Goal: Task Accomplishment & Management: Use online tool/utility

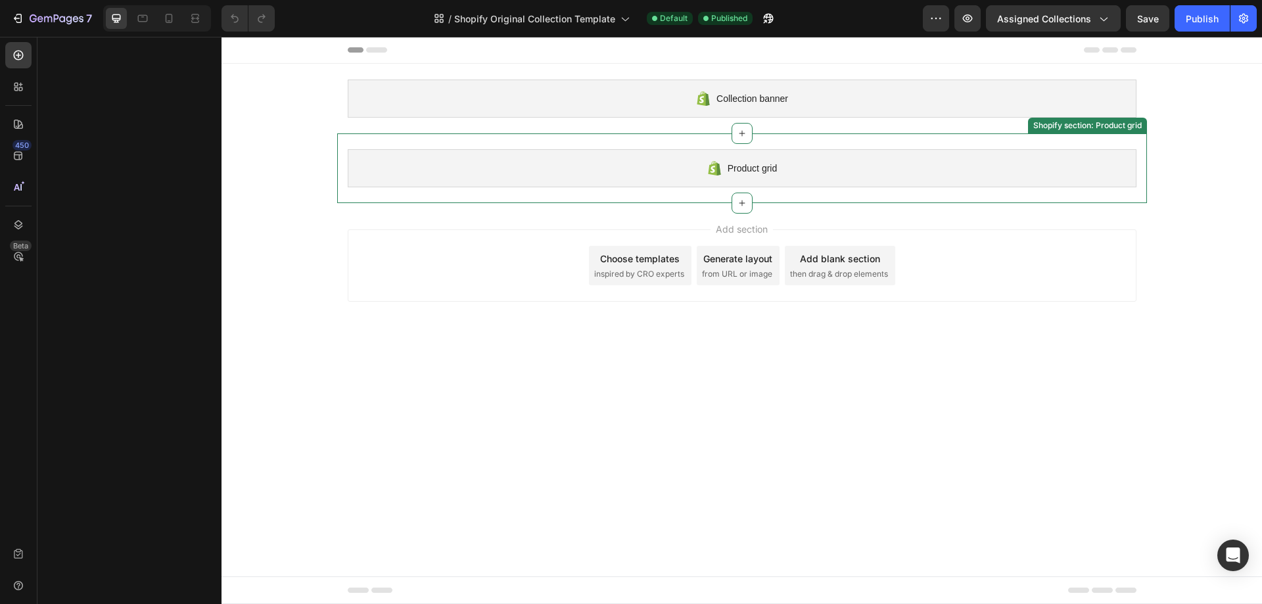
click at [648, 162] on div "Product grid" at bounding box center [742, 168] width 789 height 38
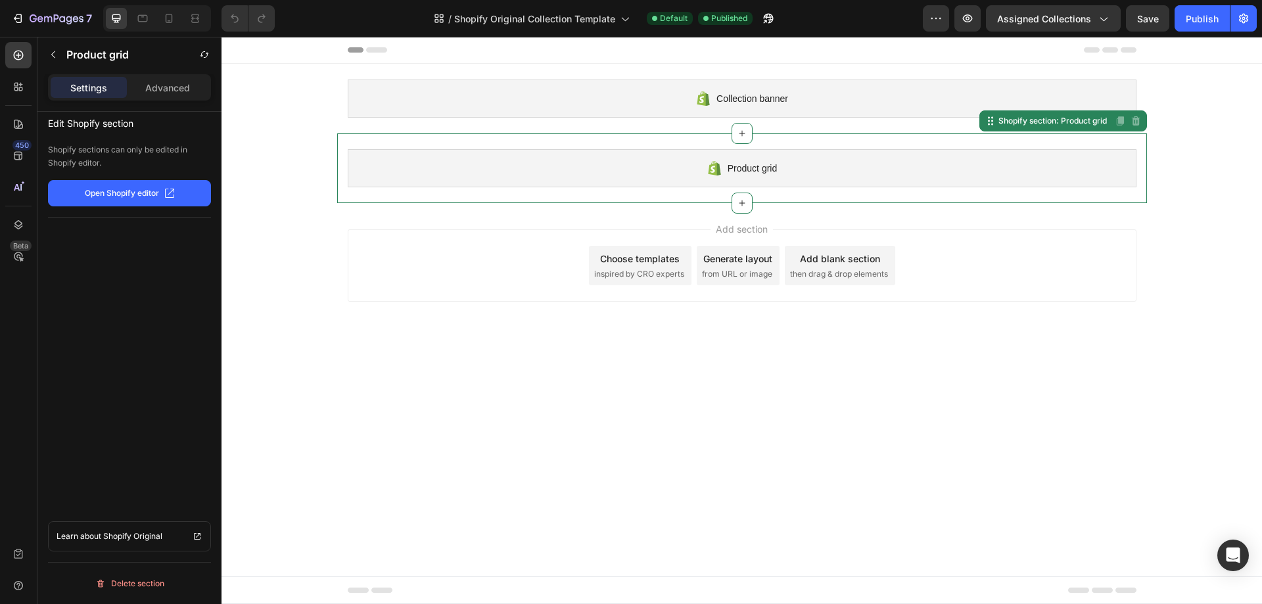
click at [185, 191] on button "Open Shopify editor" at bounding box center [129, 193] width 163 height 26
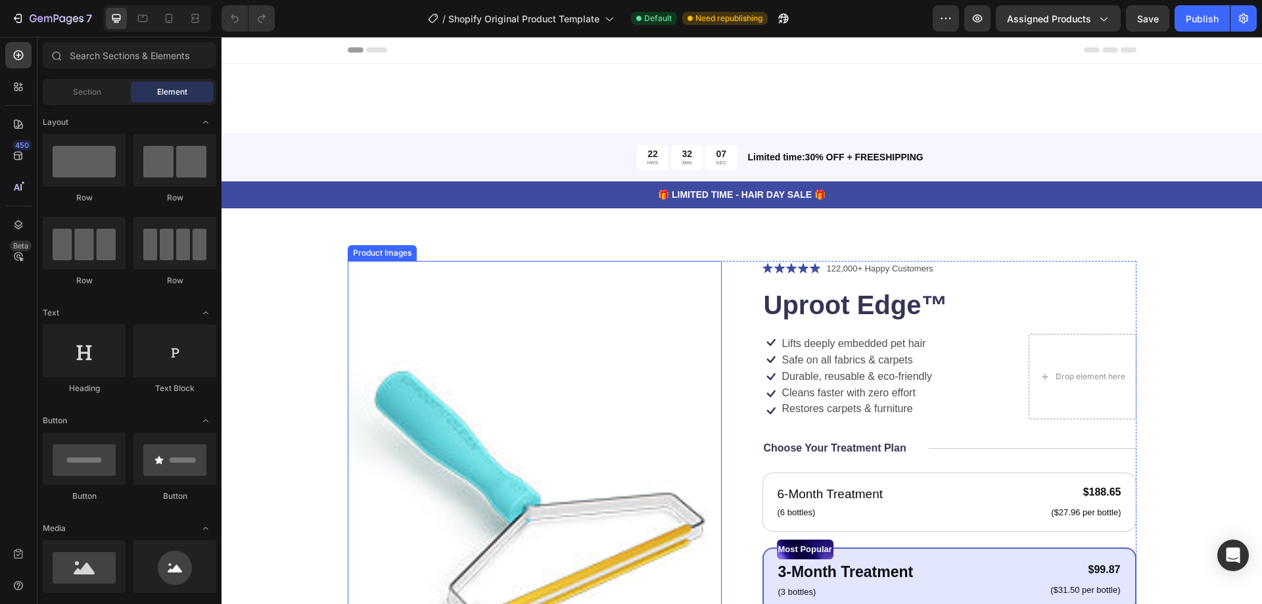
scroll to position [460, 0]
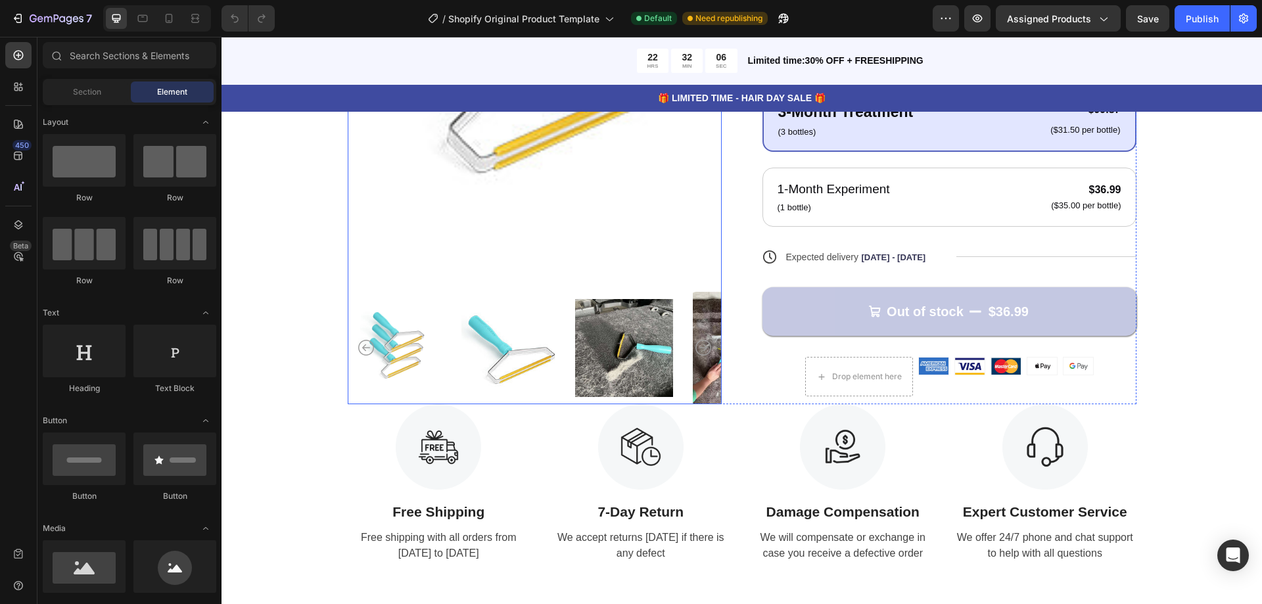
click at [603, 331] on img at bounding box center [624, 348] width 98 height 112
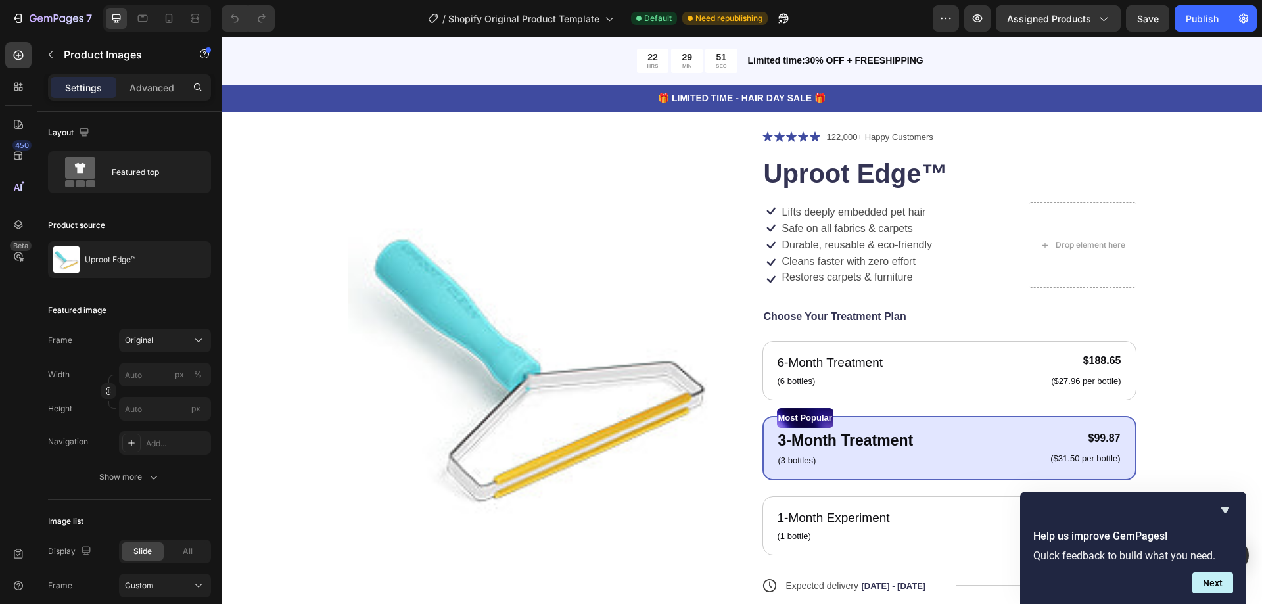
scroll to position [329, 0]
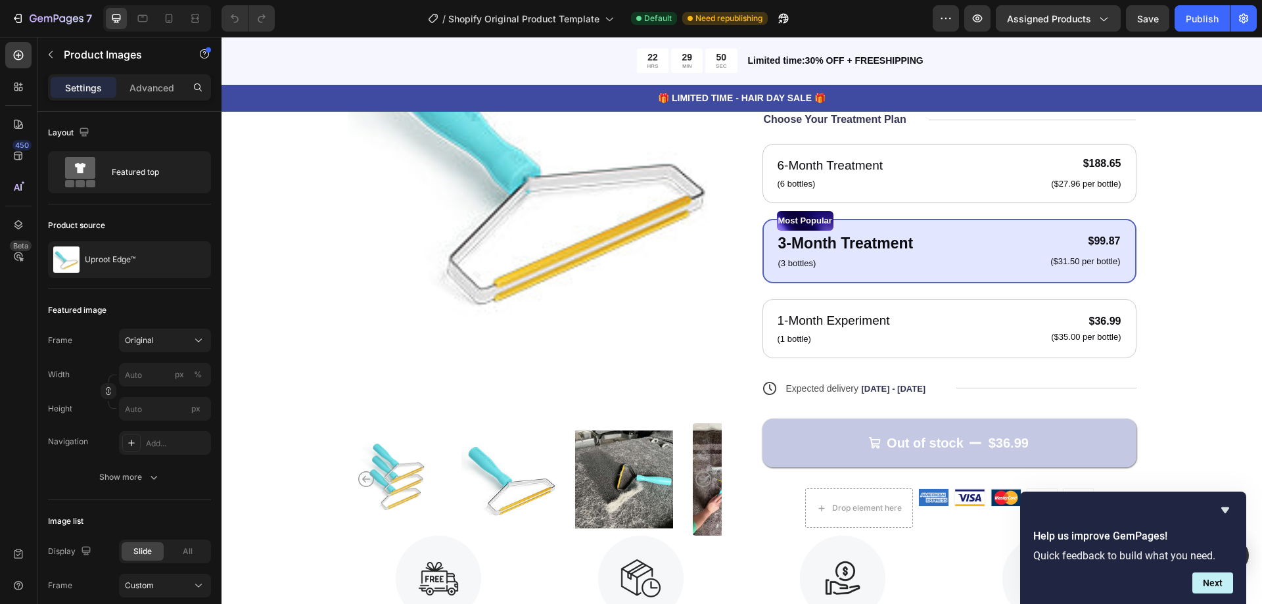
click at [601, 492] on img at bounding box center [624, 479] width 98 height 112
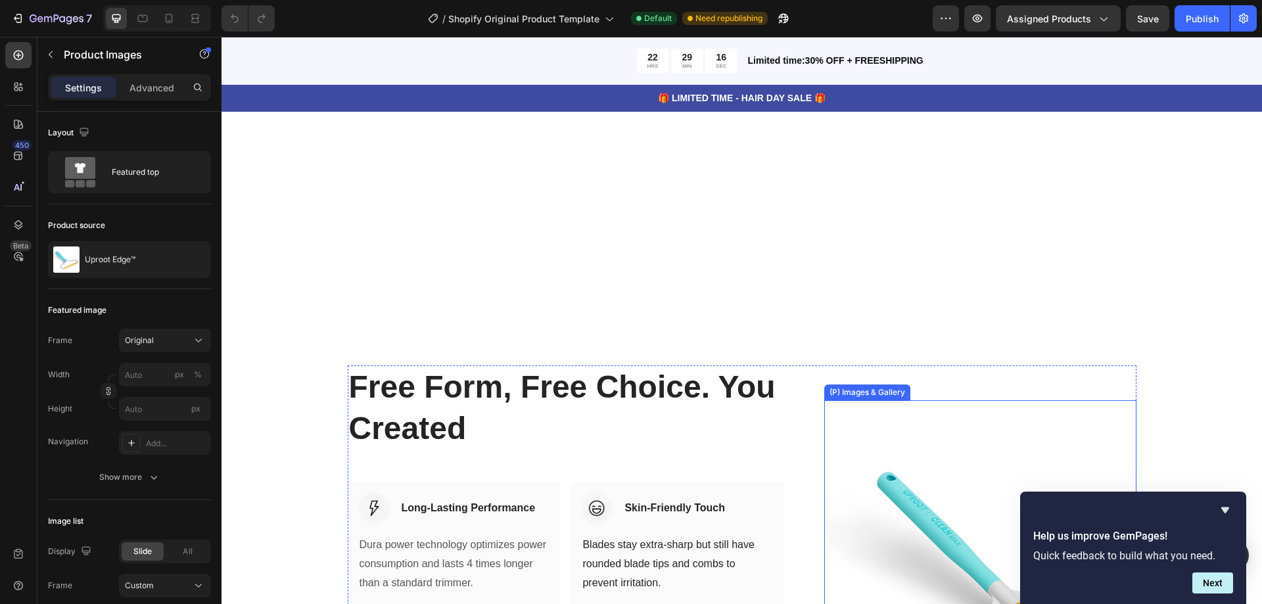
scroll to position [1249, 0]
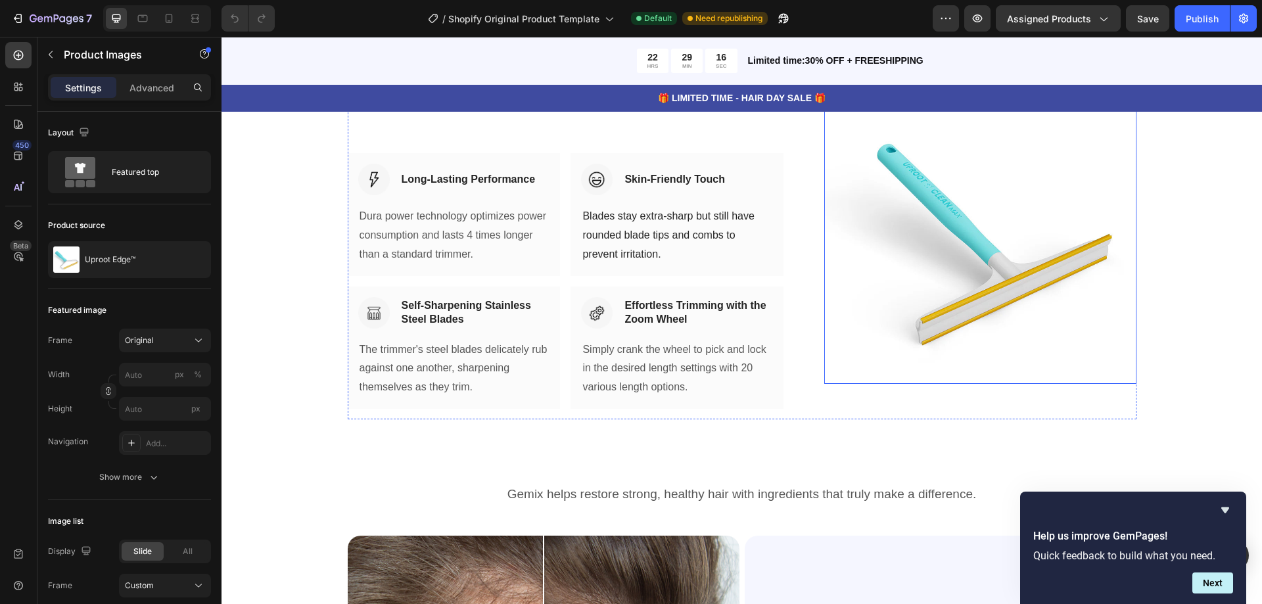
click at [946, 318] on img at bounding box center [979, 227] width 311 height 311
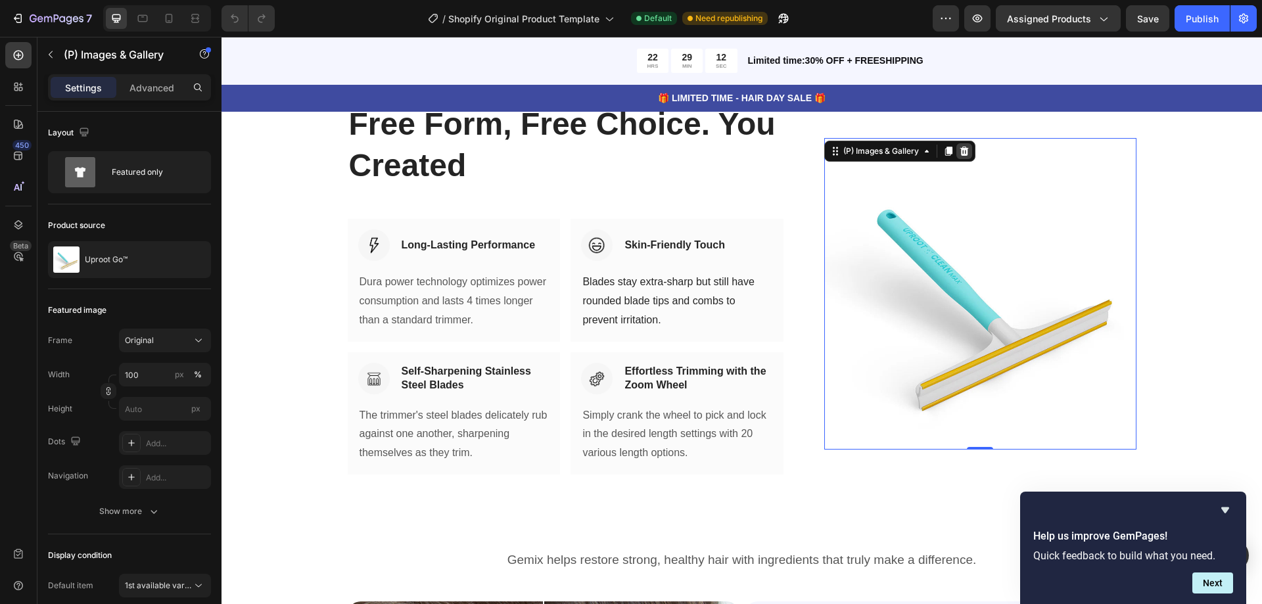
click at [959, 153] on icon at bounding box center [964, 151] width 11 height 11
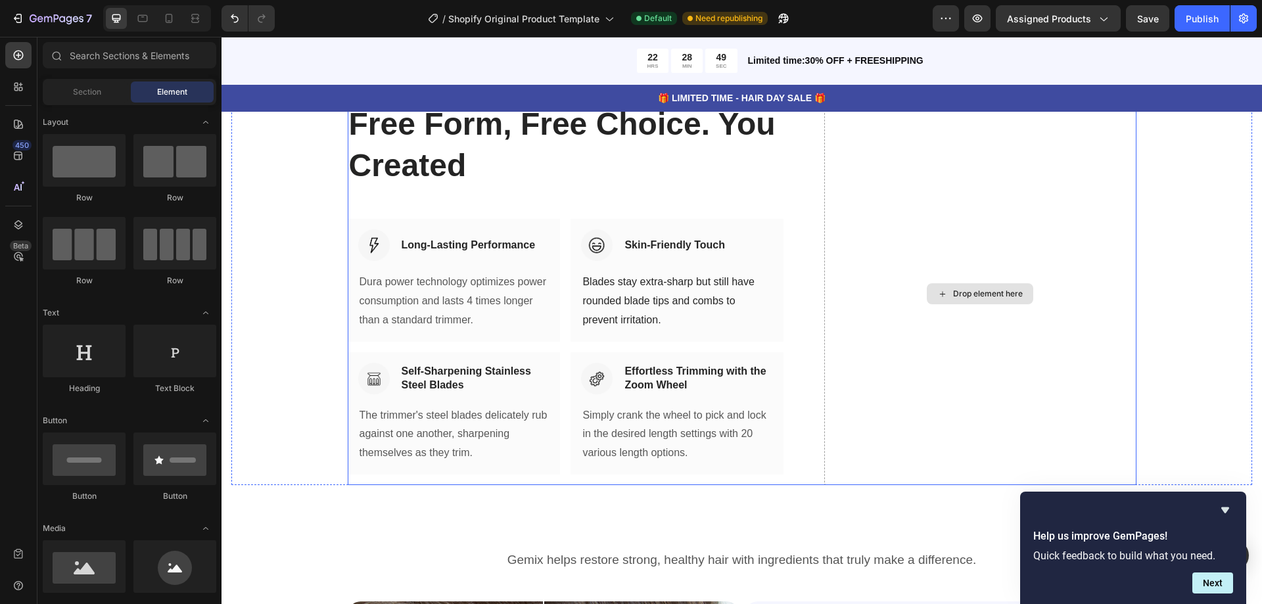
click at [959, 311] on div "Drop element here" at bounding box center [979, 294] width 311 height 382
click at [959, 287] on div "Drop element here" at bounding box center [980, 293] width 106 height 21
click at [965, 296] on div "Drop element here" at bounding box center [988, 293] width 70 height 11
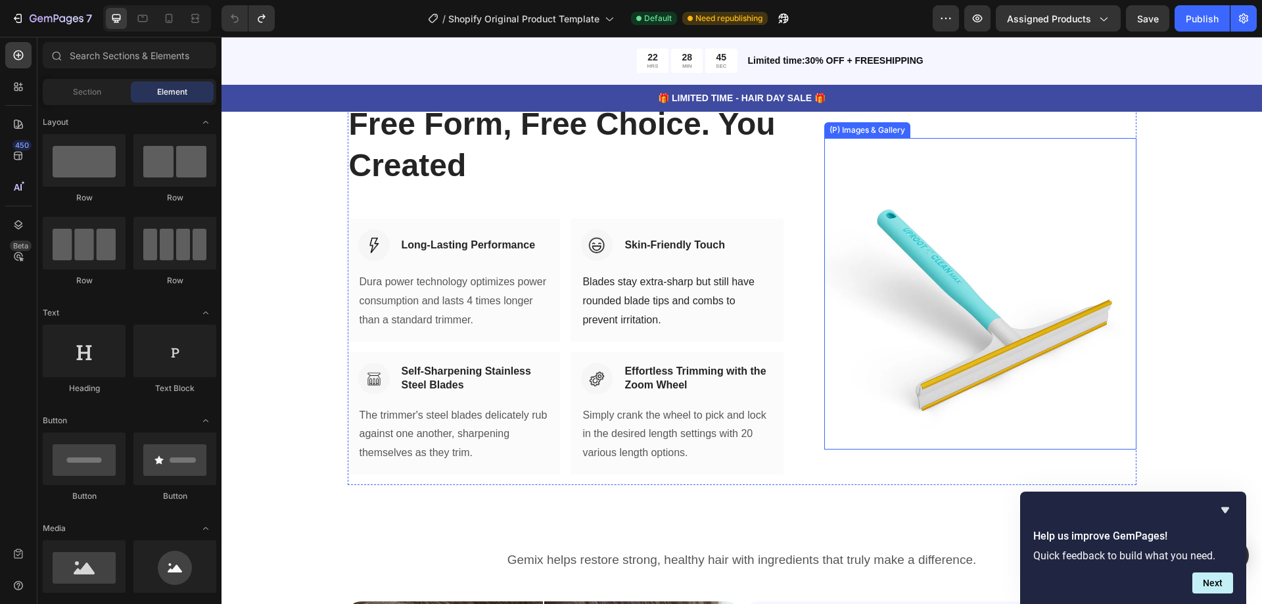
click at [963, 300] on img at bounding box center [979, 293] width 311 height 311
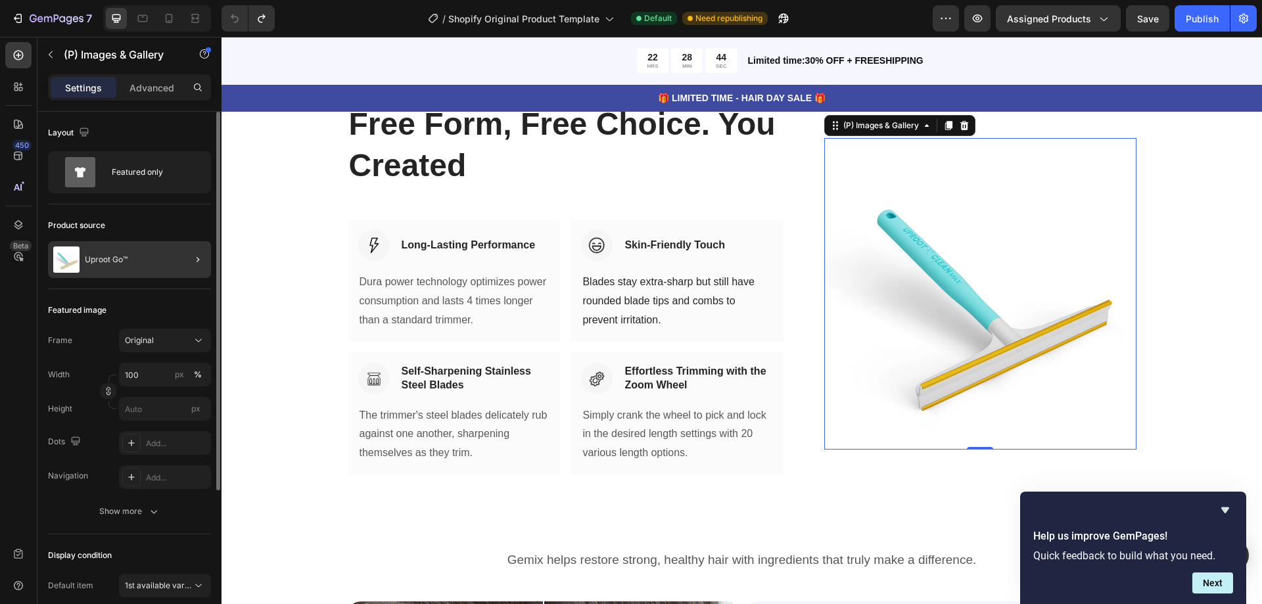
click at [179, 253] on div at bounding box center [192, 259] width 37 height 37
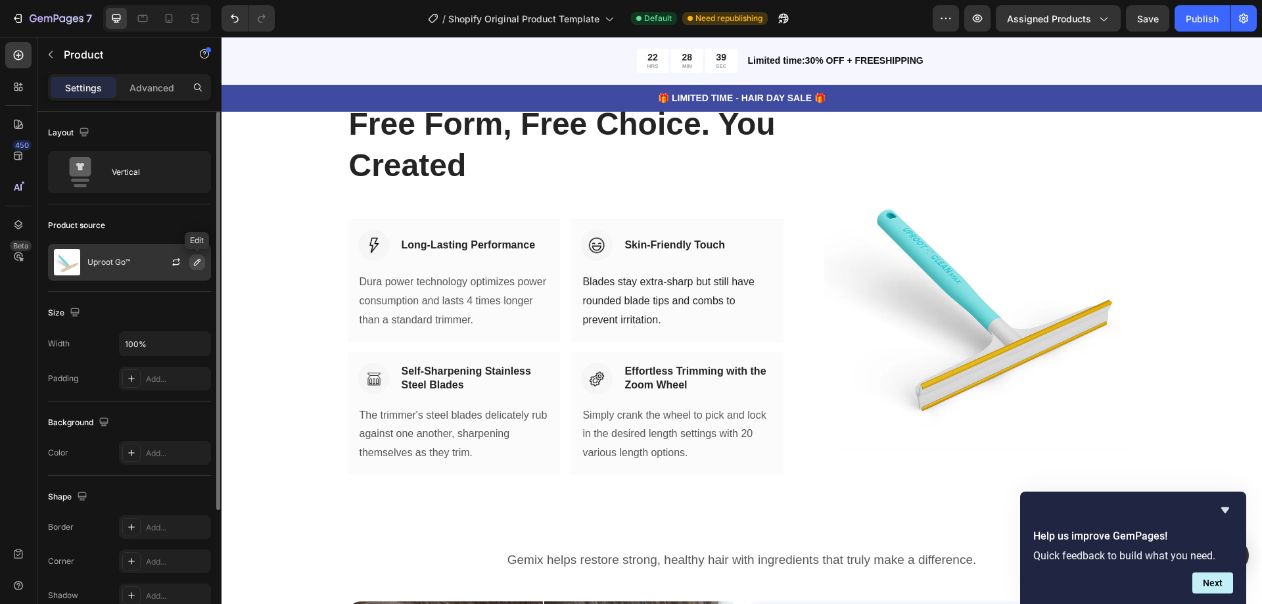
click at [195, 260] on icon "button" at bounding box center [197, 262] width 11 height 11
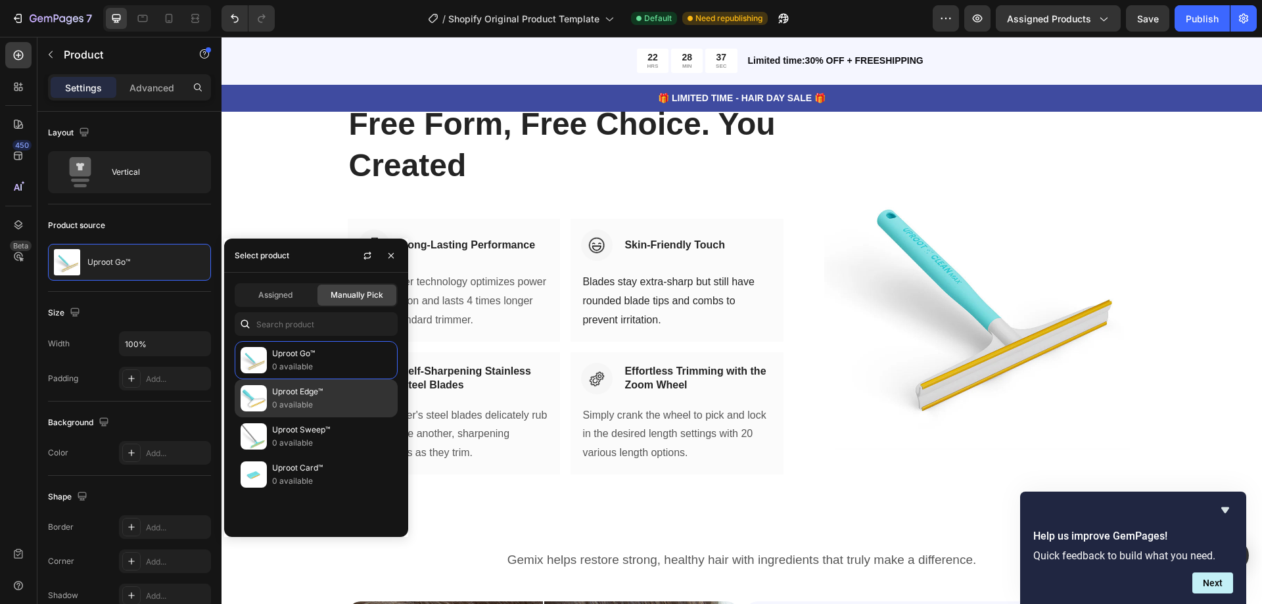
click at [300, 402] on p "0 available" at bounding box center [332, 404] width 120 height 13
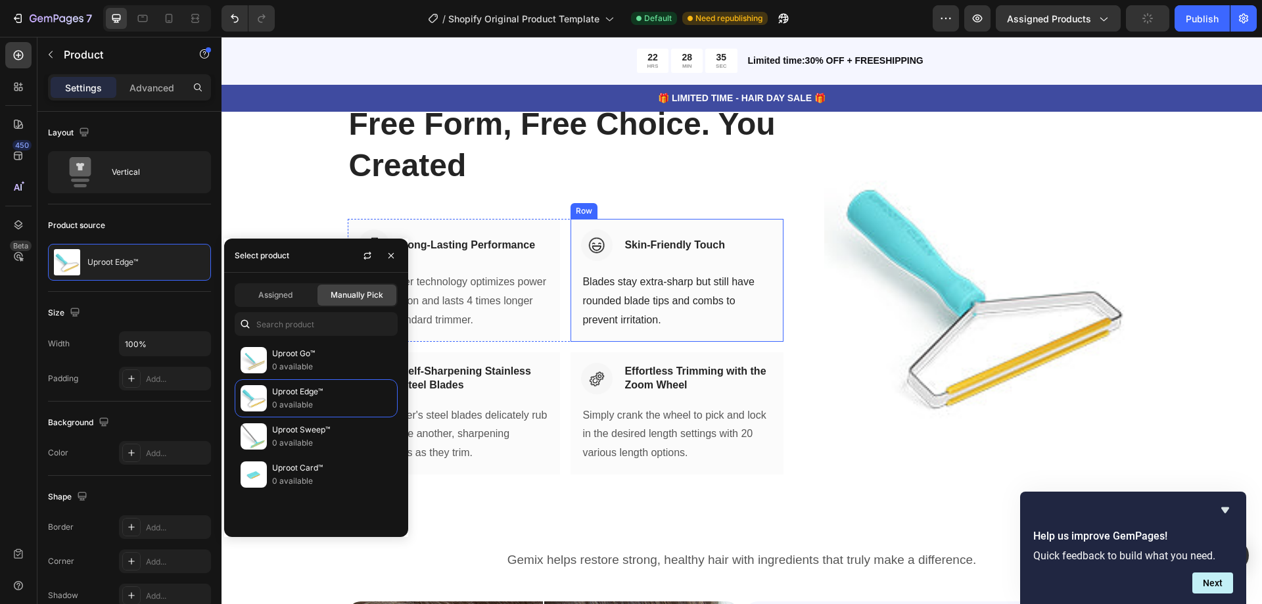
click at [711, 214] on div "Free Form, Free Choice. You Created Heading Row Image Long-Lasting Performance …" at bounding box center [566, 294] width 436 height 382
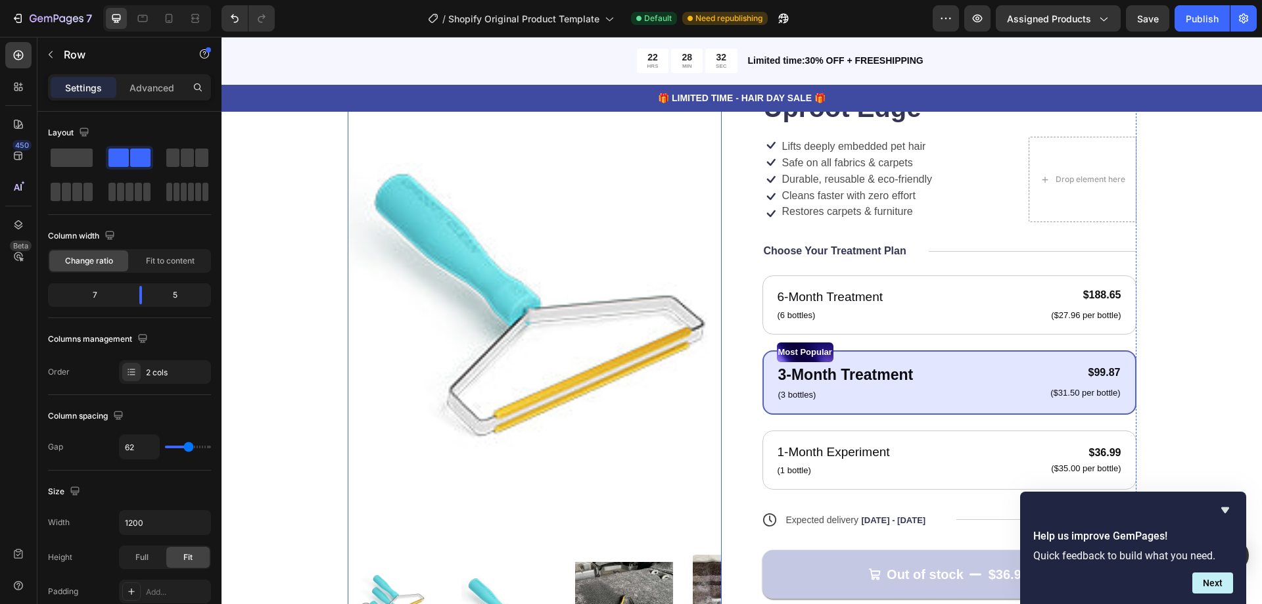
scroll to position [394, 0]
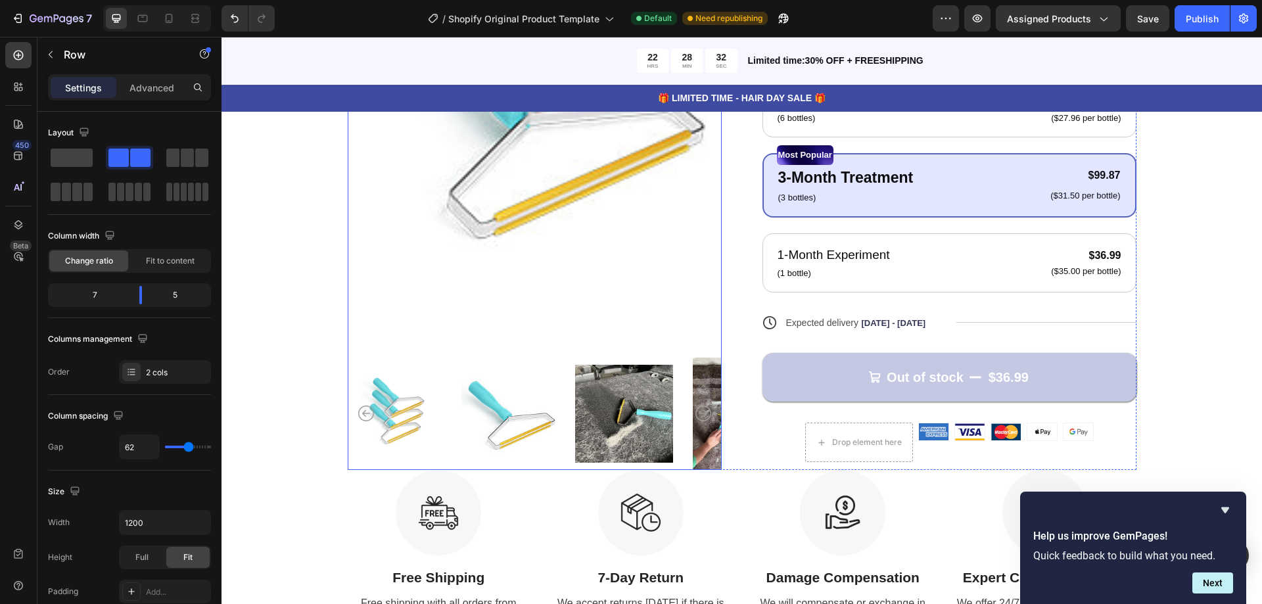
click at [509, 395] on img at bounding box center [510, 413] width 98 height 112
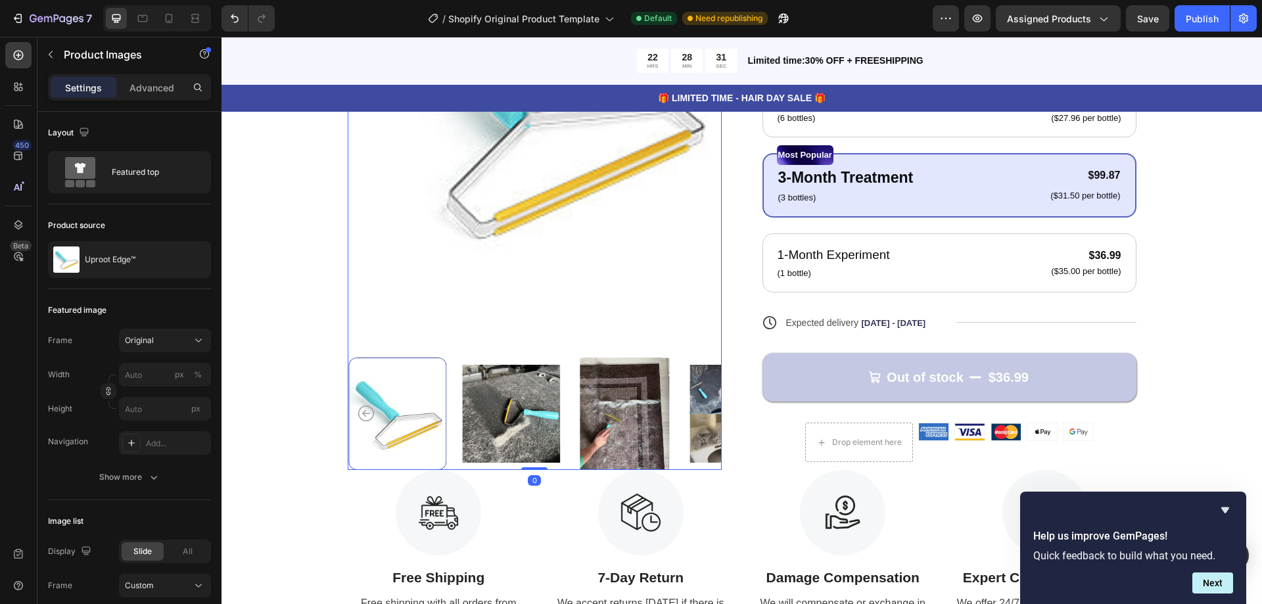
click at [456, 406] on div at bounding box center [535, 413] width 374 height 112
click at [475, 407] on img at bounding box center [510, 413] width 98 height 112
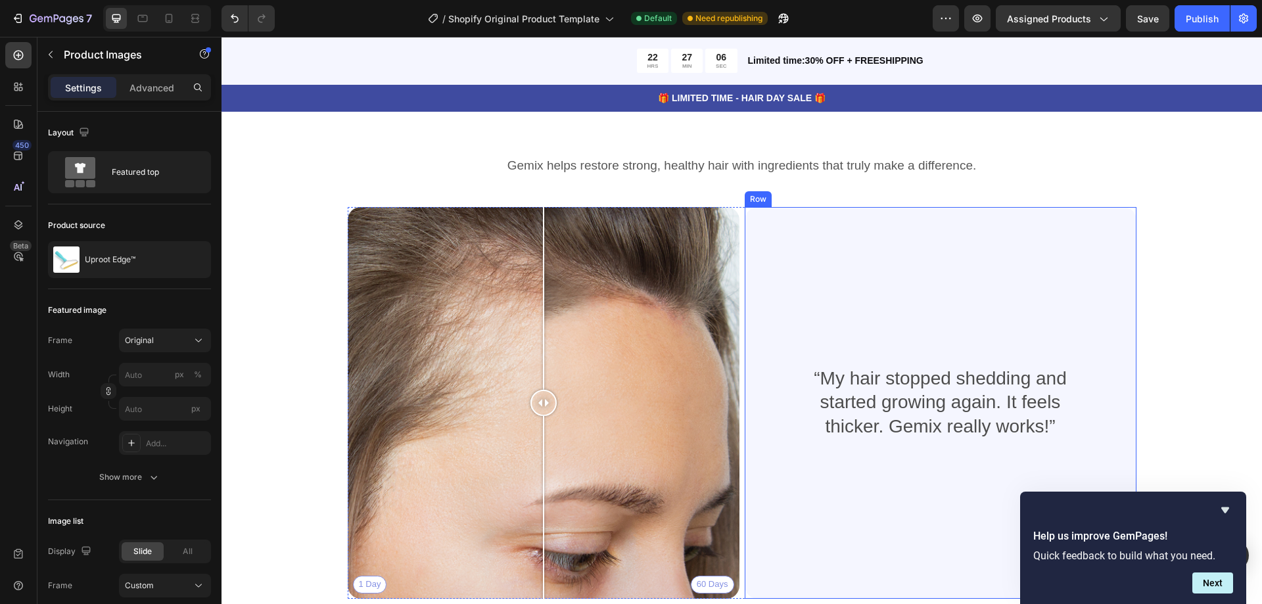
scroll to position [1643, 0]
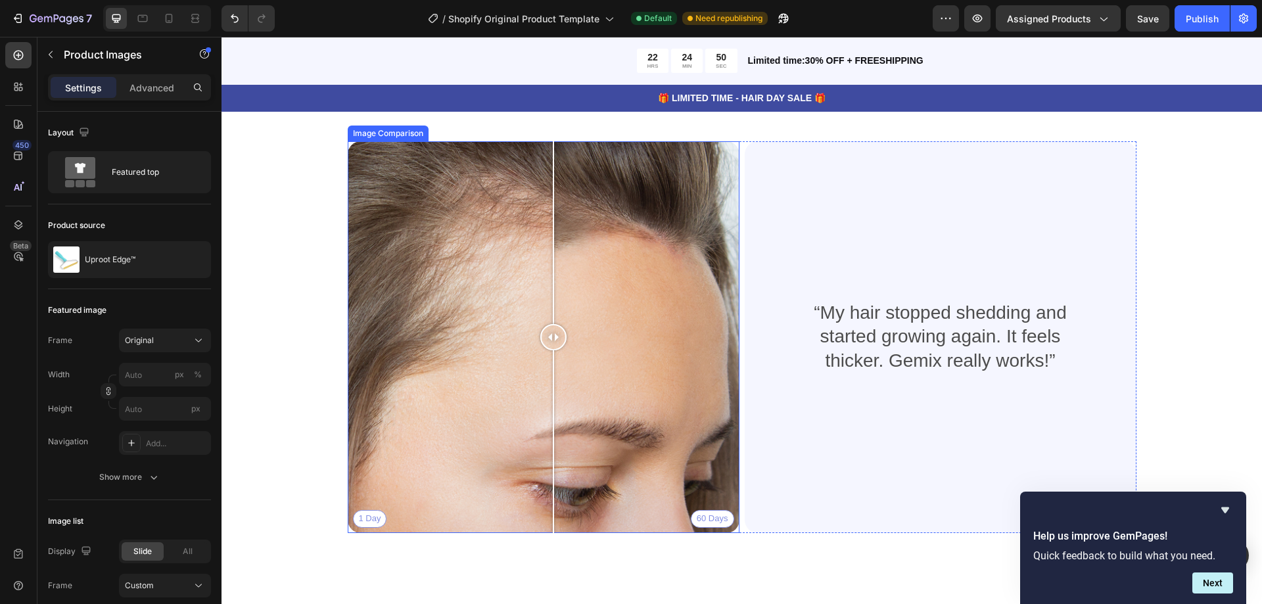
drag, startPoint x: 541, startPoint y: 344, endPoint x: 410, endPoint y: 490, distance: 195.9
click at [549, 378] on div at bounding box center [553, 337] width 26 height 392
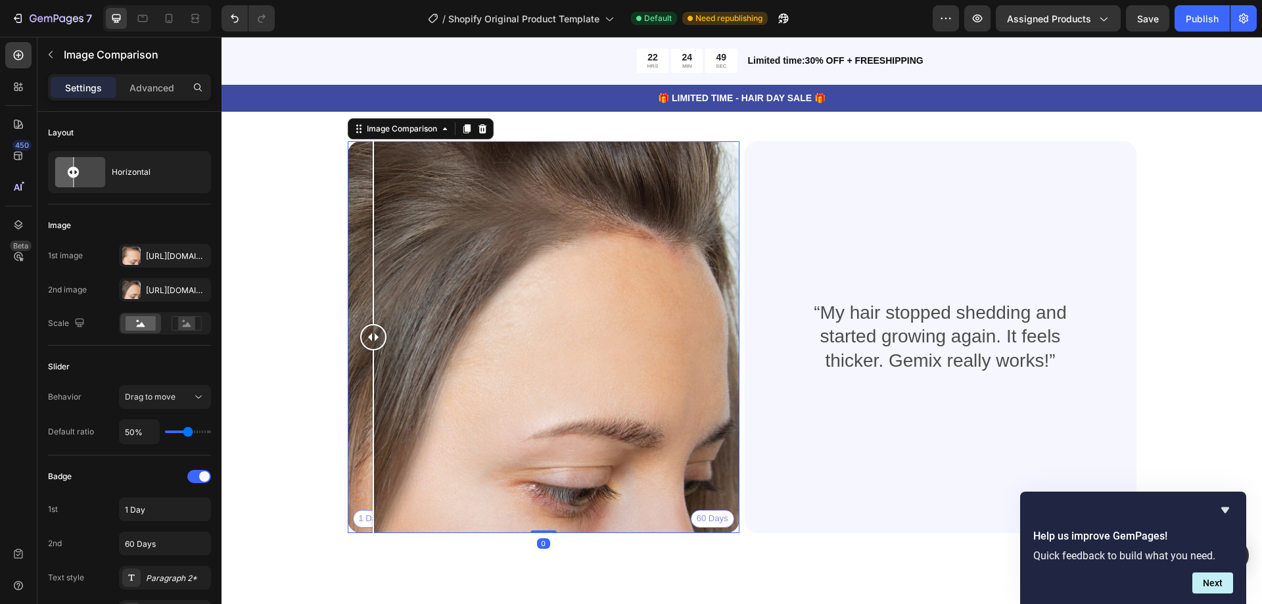
click at [368, 526] on div "1 Day 60 Days" at bounding box center [544, 337] width 392 height 392
click at [360, 520] on div at bounding box center [373, 337] width 26 height 392
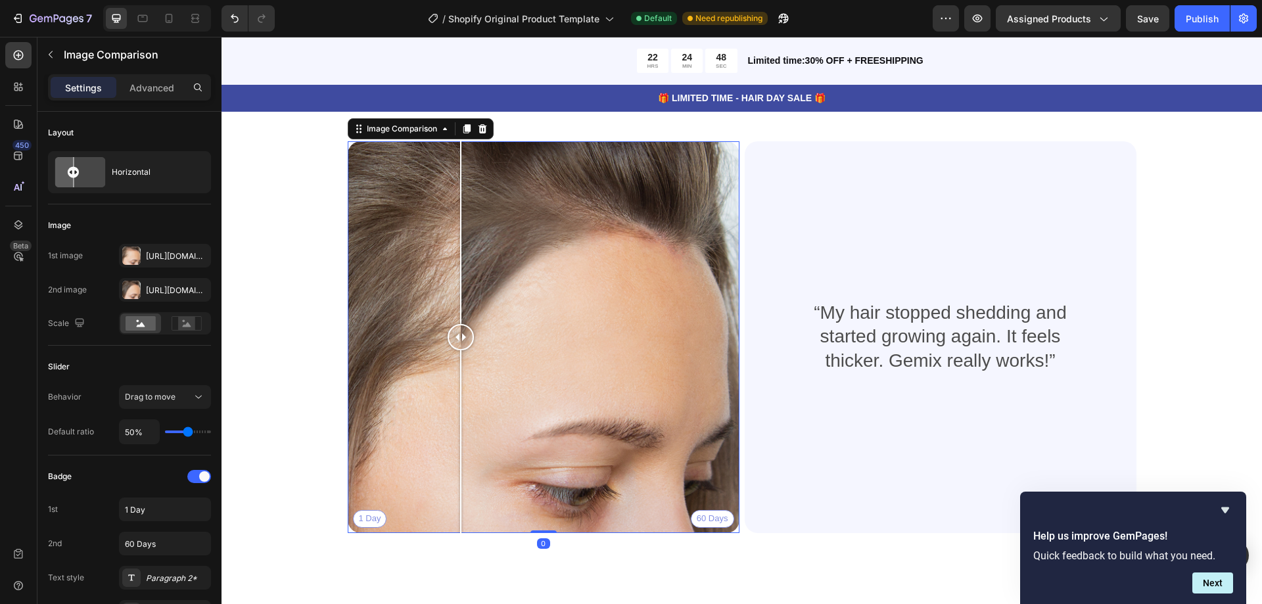
drag, startPoint x: 359, startPoint y: 520, endPoint x: 490, endPoint y: 524, distance: 130.8
click at [461, 524] on div at bounding box center [460, 441] width 1 height 183
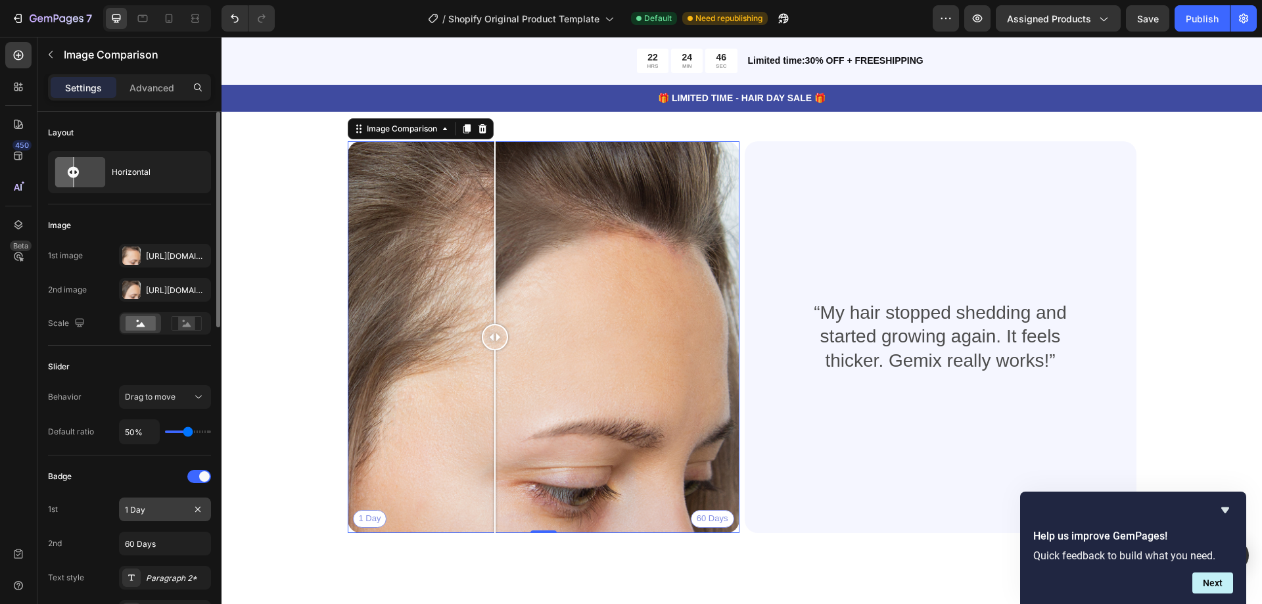
scroll to position [131, 0]
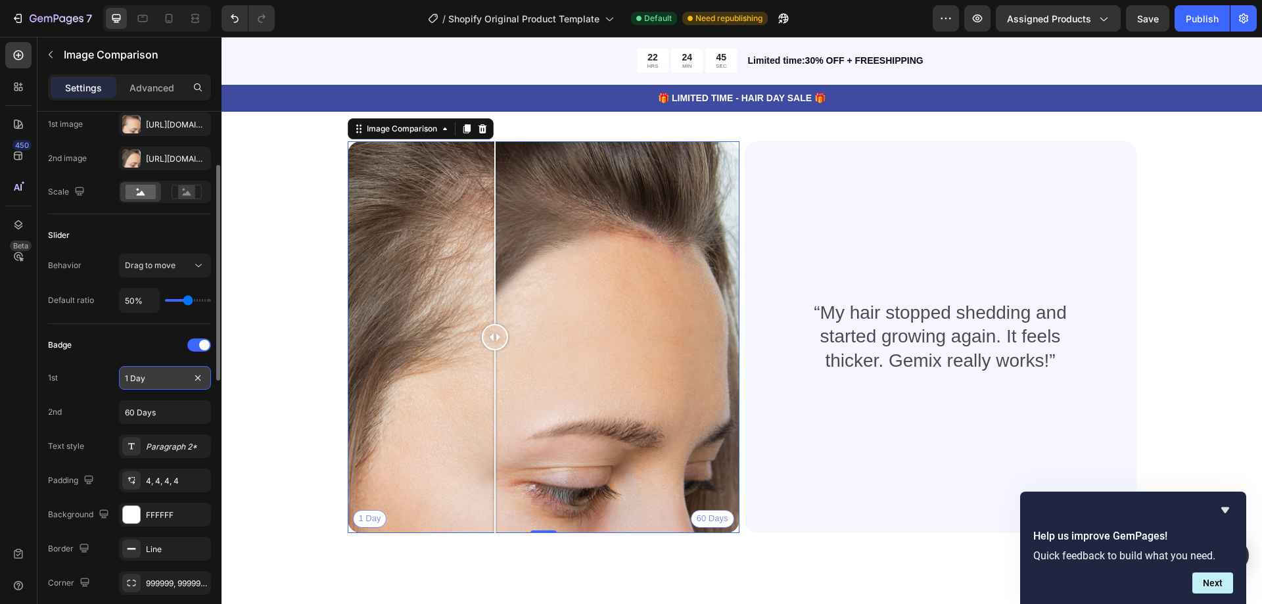
click at [166, 386] on input "1 Day" at bounding box center [165, 378] width 92 height 24
type input "Before"
click at [152, 402] on input "60 Days" at bounding box center [165, 412] width 92 height 24
click at [154, 403] on input "60 Days" at bounding box center [165, 412] width 92 height 24
type input "F"
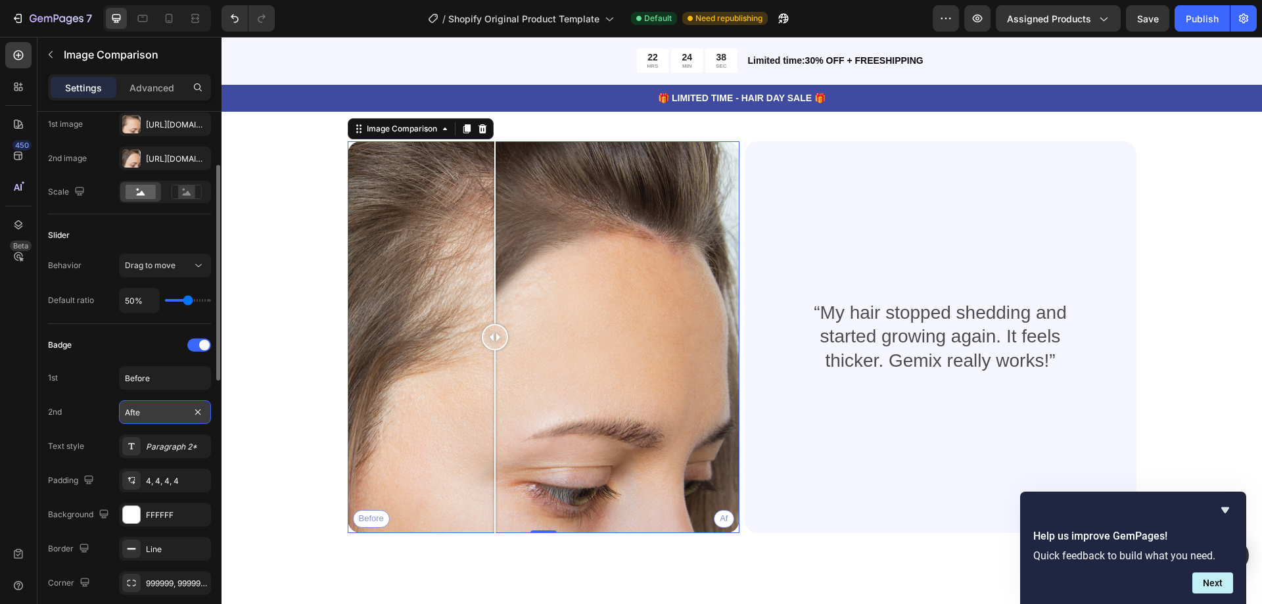
type input "After"
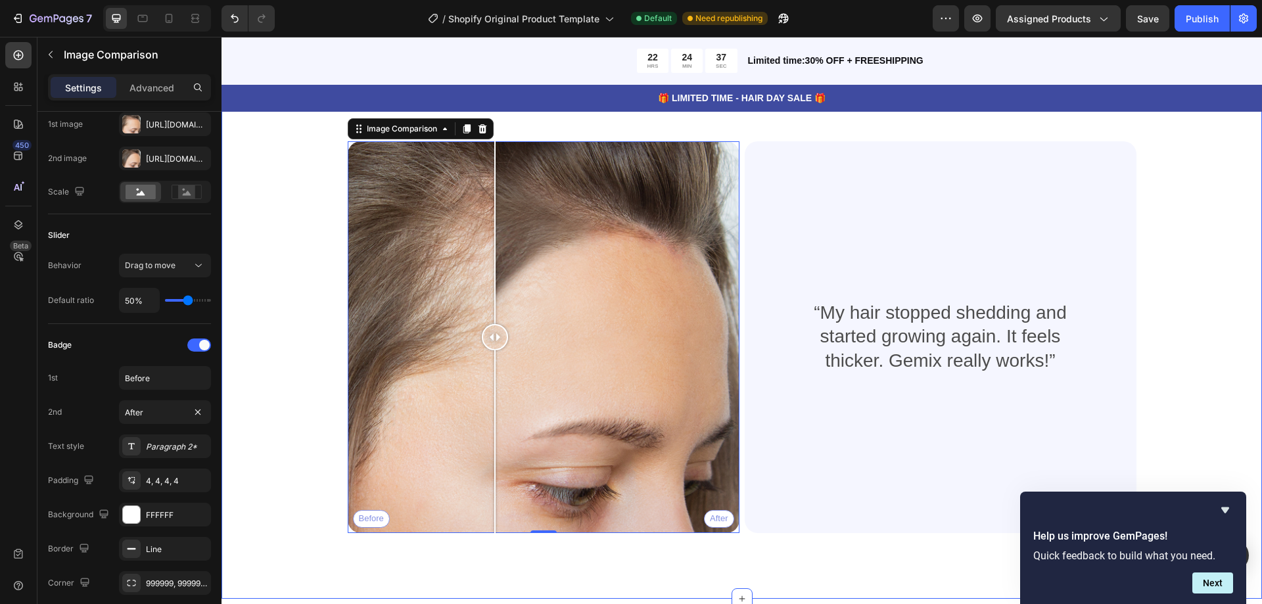
click at [265, 327] on div "Heading Gemix helps restore strong, healthy hair with ingredients that truly ma…" at bounding box center [741, 338] width 1040 height 521
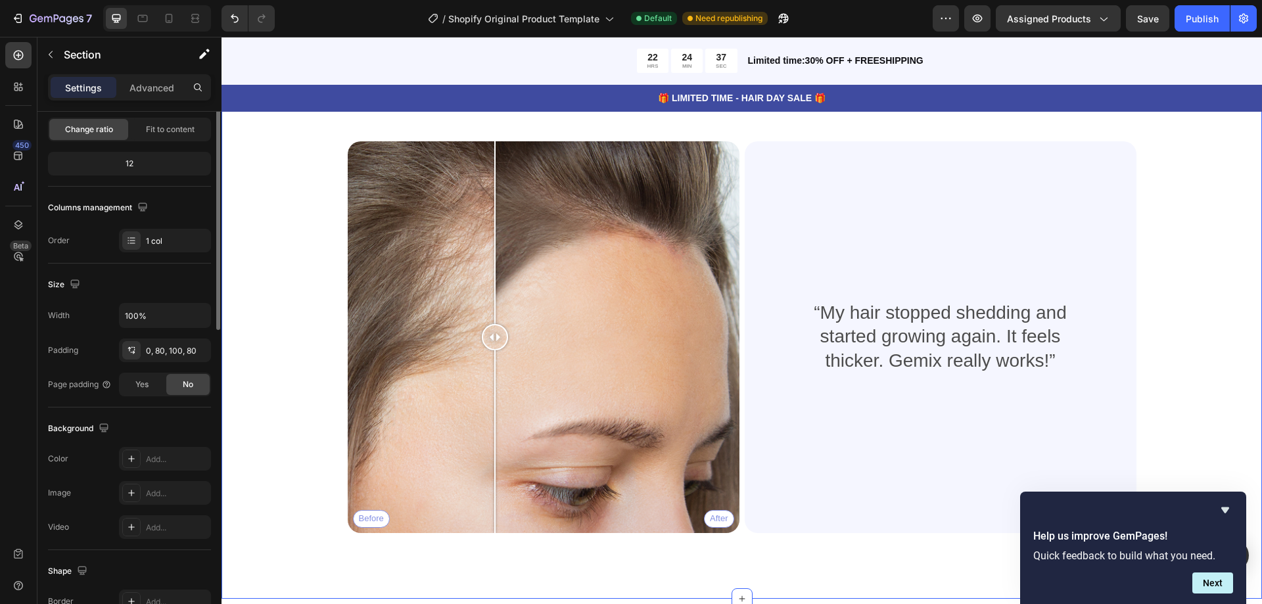
scroll to position [0, 0]
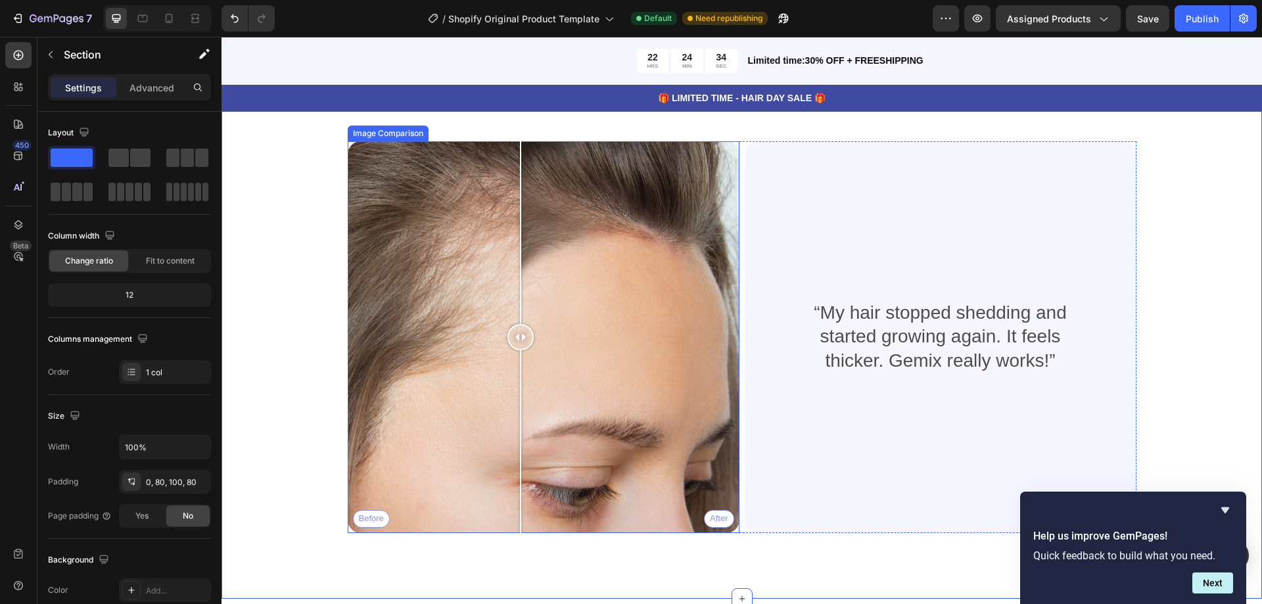
drag, startPoint x: 521, startPoint y: 478, endPoint x: 504, endPoint y: 436, distance: 46.0
click at [504, 436] on div "Before After" at bounding box center [544, 337] width 392 height 392
